Goal: Transaction & Acquisition: Purchase product/service

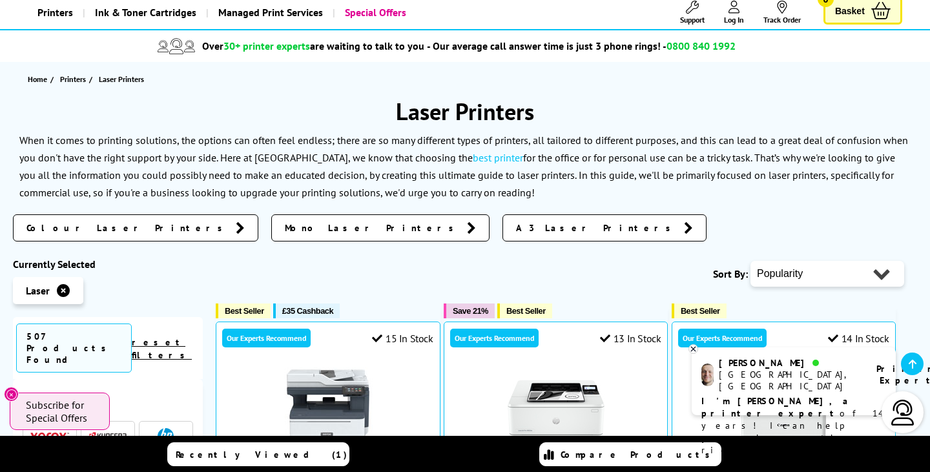
scroll to position [81, 0]
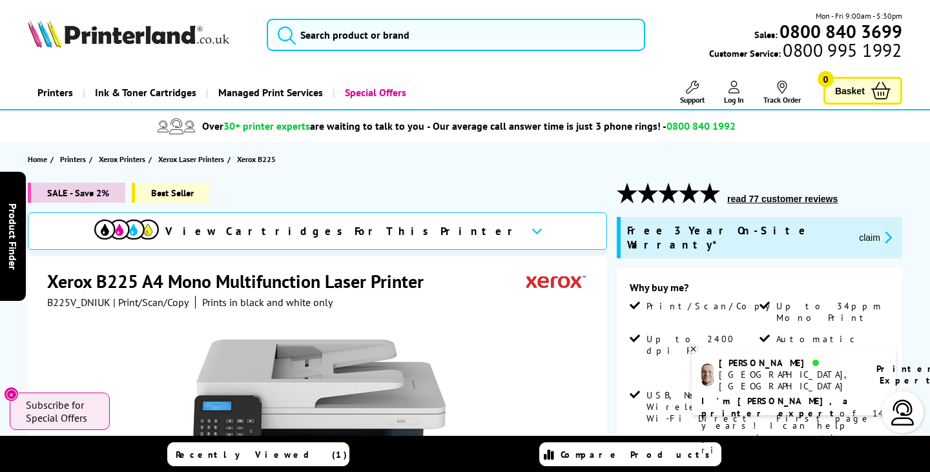
scroll to position [1, 0]
